Goal: Task Accomplishment & Management: Use online tool/utility

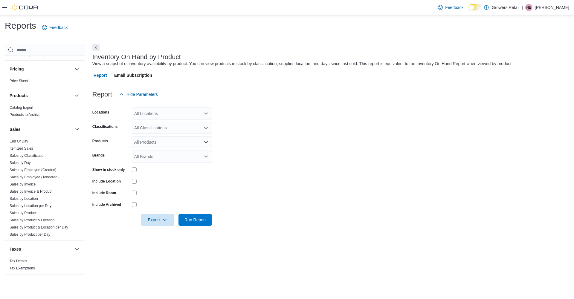
scroll to position [296, 0]
click at [146, 117] on div "All Locations" at bounding box center [172, 114] width 80 height 12
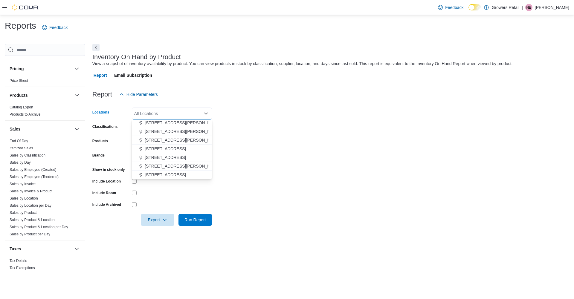
click at [156, 166] on span "[STREET_ADDRESS][PERSON_NAME]" at bounding box center [183, 166] width 76 height 6
click at [277, 155] on form "Locations [STREET_ADDRESS][PERSON_NAME] Selected. [STREET_ADDRESS][PERSON_NAME]…" at bounding box center [330, 163] width 477 height 126
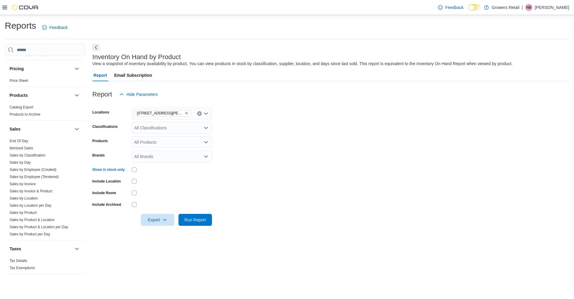
click at [155, 213] on div at bounding box center [330, 211] width 477 height 5
click at [155, 214] on div "Export" at bounding box center [159, 220] width 36 height 12
click at [156, 215] on span "Export" at bounding box center [157, 220] width 26 height 12
click at [161, 232] on span "Export to Excel" at bounding box center [157, 232] width 27 height 5
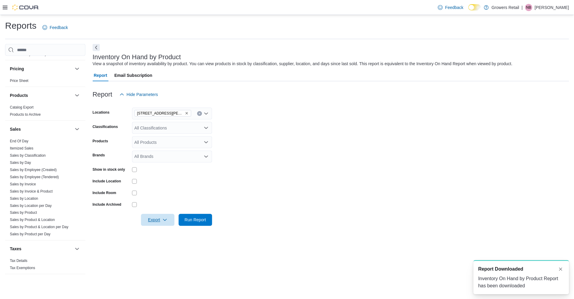
scroll to position [0, 0]
